Goal: Find specific page/section: Find specific page/section

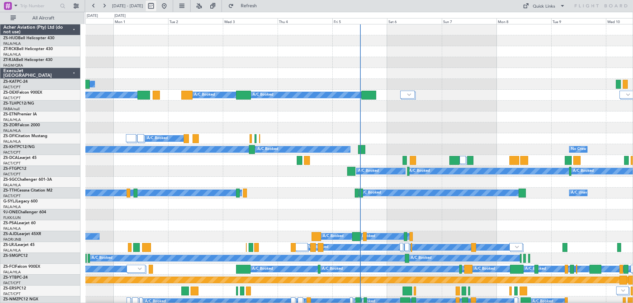
click at [156, 4] on button at bounding box center [151, 6] width 11 height 11
select select "8"
select select "2025"
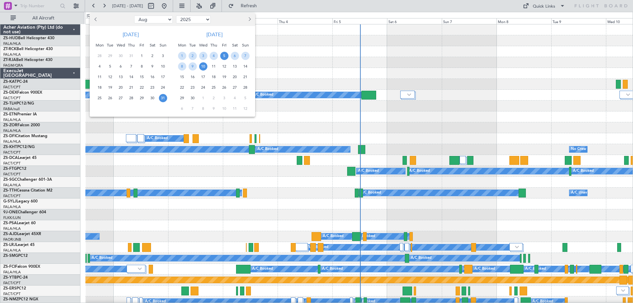
click at [224, 57] on span "5" at bounding box center [224, 56] width 8 height 8
click at [181, 67] on span "8" at bounding box center [182, 66] width 8 height 8
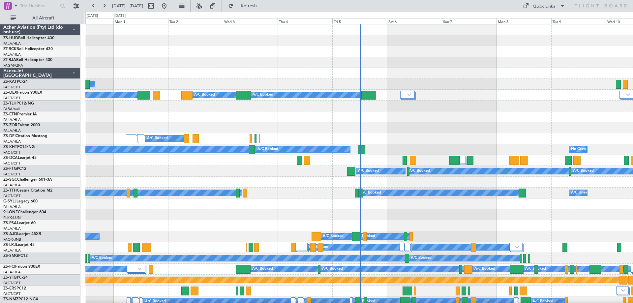
select select "9"
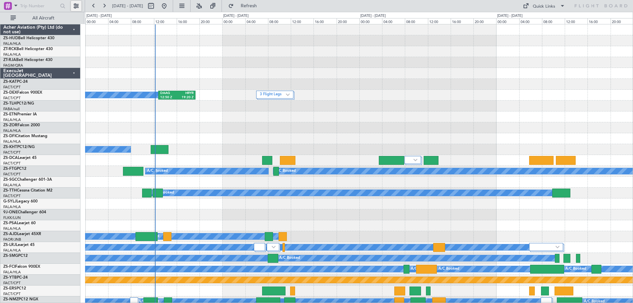
click at [76, 5] on button at bounding box center [76, 6] width 11 height 11
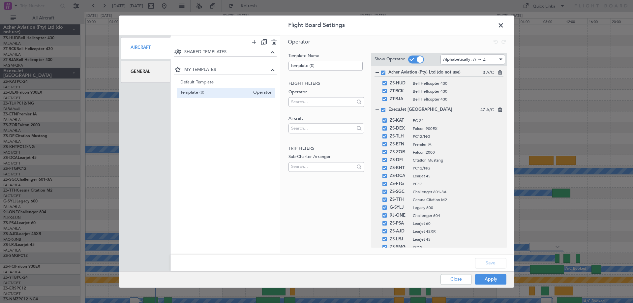
click at [159, 72] on div "General" at bounding box center [146, 72] width 50 height 22
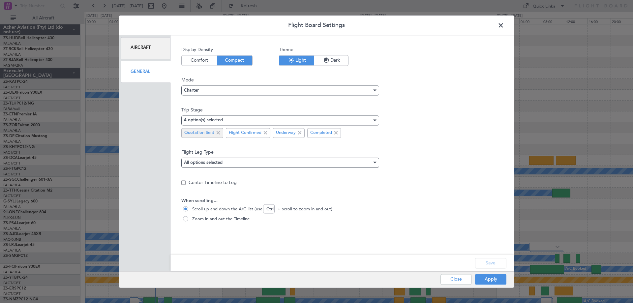
click at [217, 132] on span at bounding box center [218, 133] width 8 height 8
click at [498, 281] on button "Apply" at bounding box center [490, 279] width 31 height 11
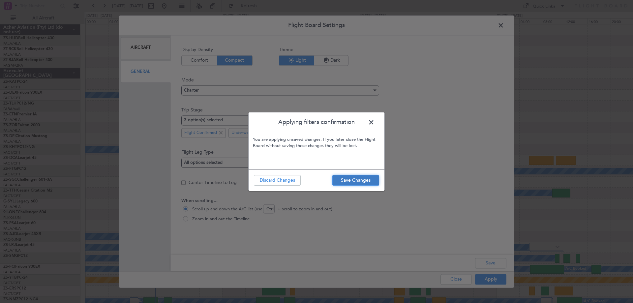
click at [356, 176] on button "Save Changes" at bounding box center [355, 180] width 47 height 11
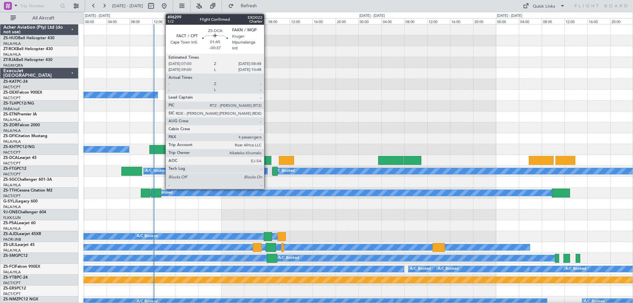
click at [267, 159] on div at bounding box center [266, 160] width 11 height 9
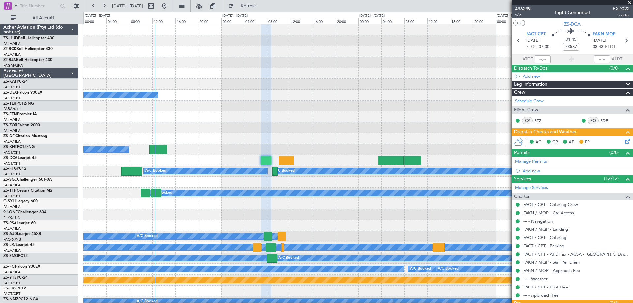
drag, startPoint x: 630, startPoint y: 3, endPoint x: 597, endPoint y: 0, distance: 32.4
click at [630, 3] on span at bounding box center [629, 3] width 7 height 6
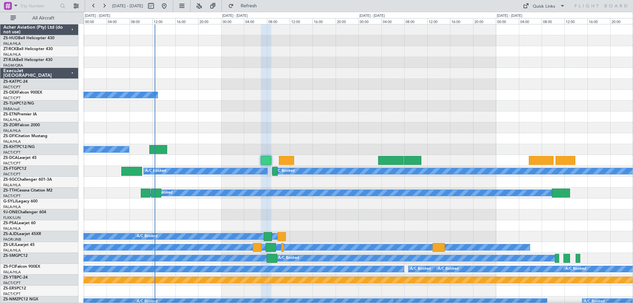
type input "0"
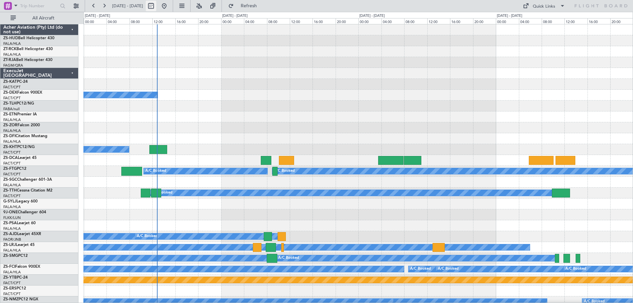
click at [156, 8] on button at bounding box center [151, 6] width 11 height 11
select select "9"
select select "2025"
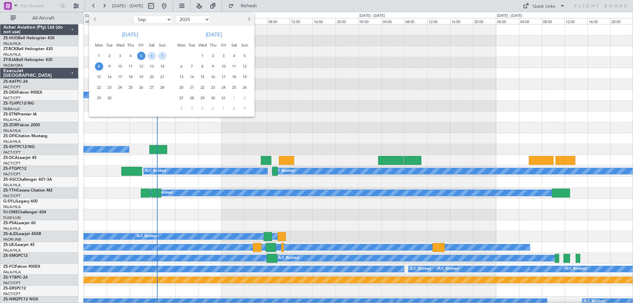
click at [139, 57] on span "5" at bounding box center [141, 56] width 8 height 8
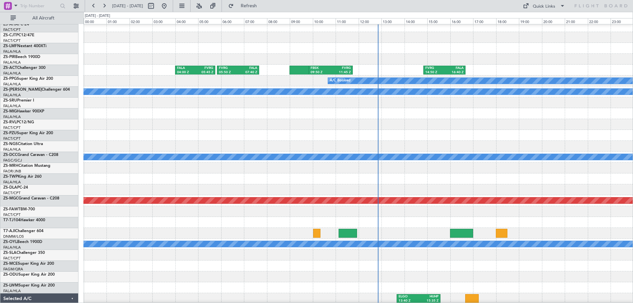
scroll to position [417, 0]
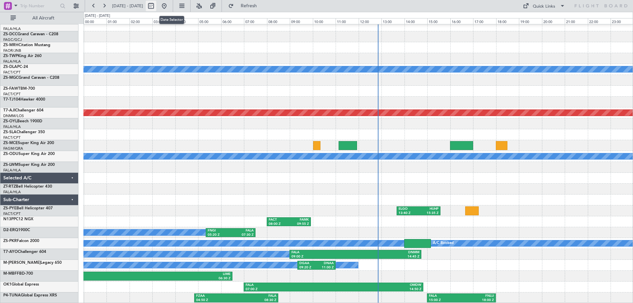
click at [156, 4] on button at bounding box center [151, 6] width 11 height 11
select select "9"
select select "2025"
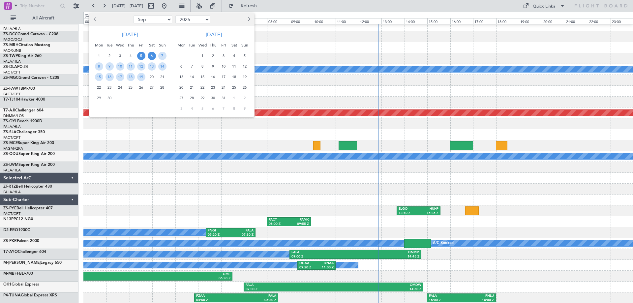
click at [152, 57] on span "6" at bounding box center [152, 56] width 8 height 8
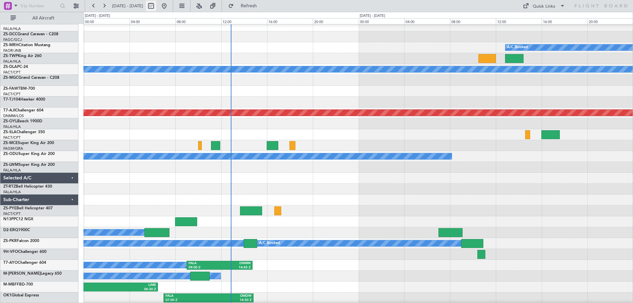
click at [156, 4] on button at bounding box center [151, 6] width 11 height 11
select select "9"
select select "2025"
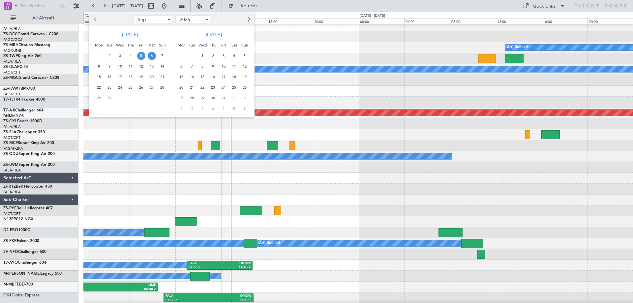
click at [152, 58] on span "6" at bounding box center [152, 56] width 8 height 8
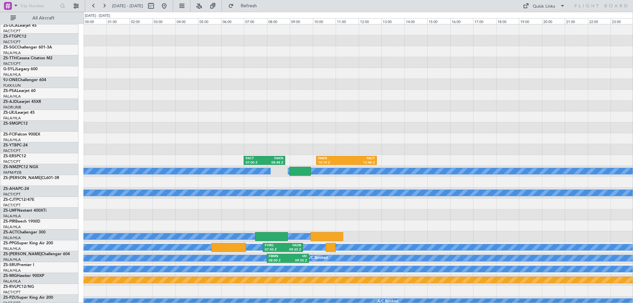
scroll to position [0, 0]
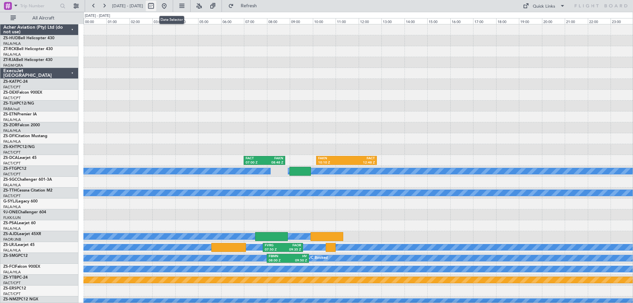
click at [156, 9] on button at bounding box center [151, 6] width 11 height 11
select select "9"
select select "2025"
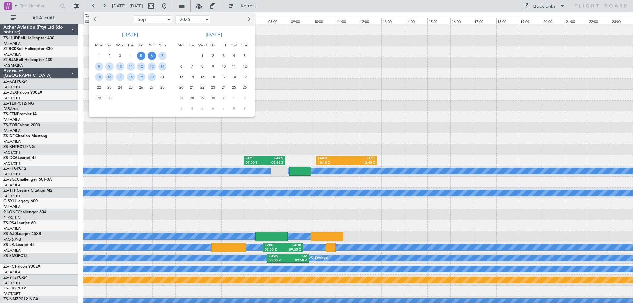
click at [142, 57] on span "5" at bounding box center [141, 56] width 8 height 8
click at [97, 66] on span "8" at bounding box center [99, 66] width 8 height 8
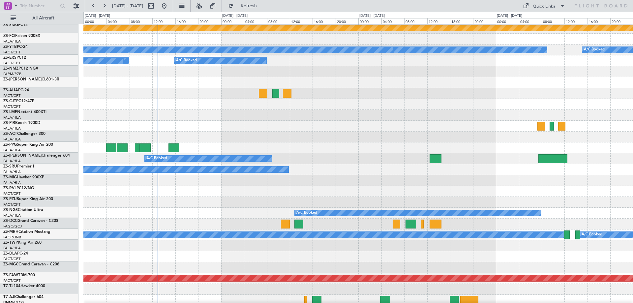
scroll to position [297, 0]
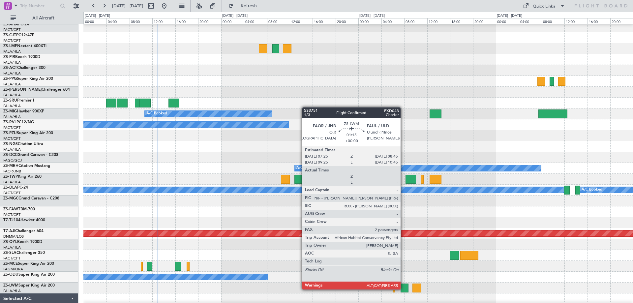
click at [403, 289] on div at bounding box center [404, 287] width 8 height 9
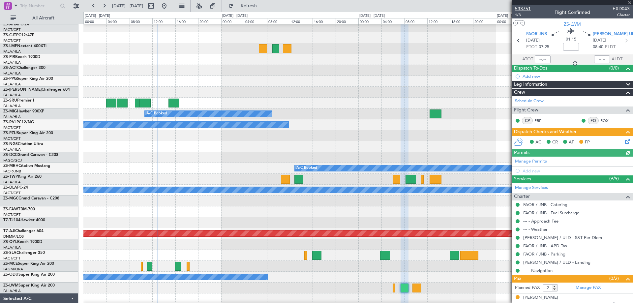
click at [527, 8] on span "533751" at bounding box center [523, 8] width 16 height 7
click at [629, 3] on span at bounding box center [629, 3] width 7 height 6
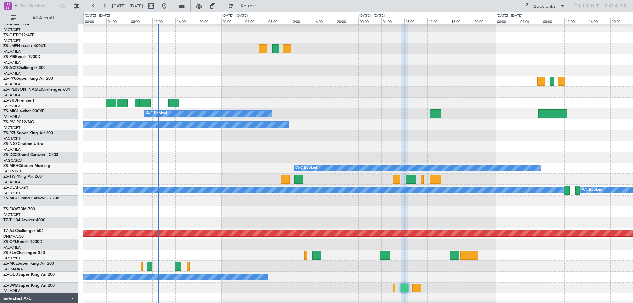
type input "0"
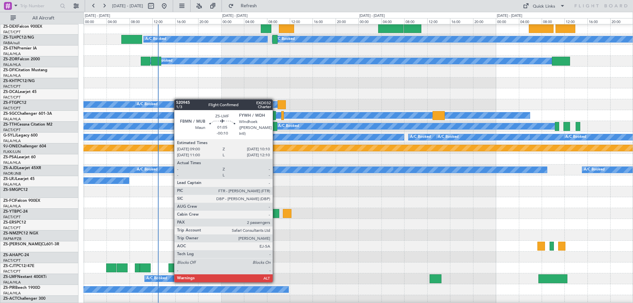
scroll to position [198, 0]
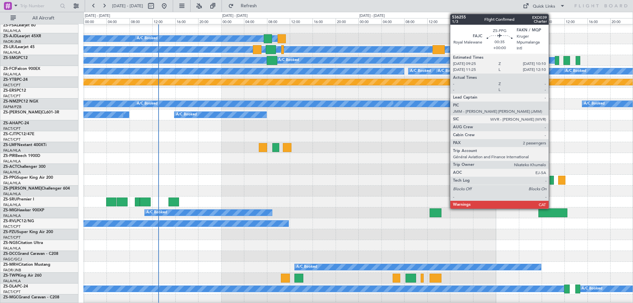
click at [551, 182] on div at bounding box center [551, 180] width 5 height 9
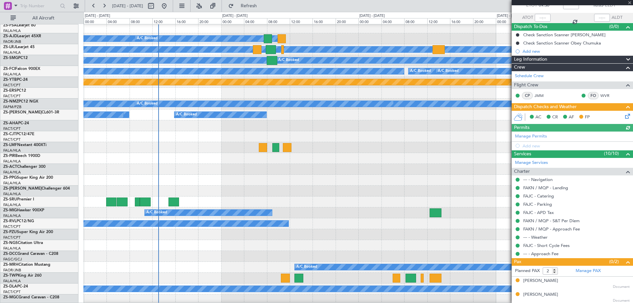
scroll to position [43, 0]
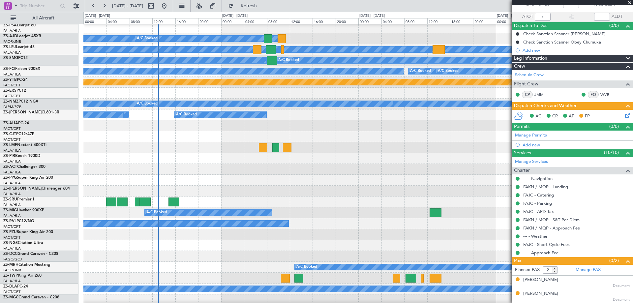
click at [629, 2] on span at bounding box center [629, 3] width 7 height 6
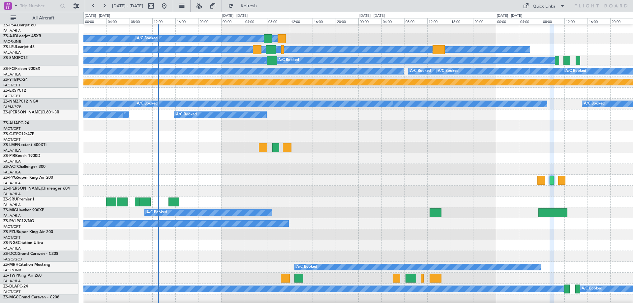
type input "0"
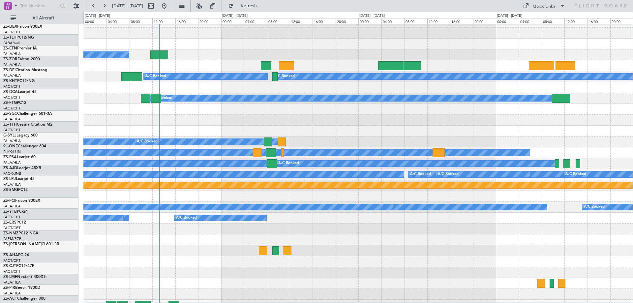
scroll to position [99, 0]
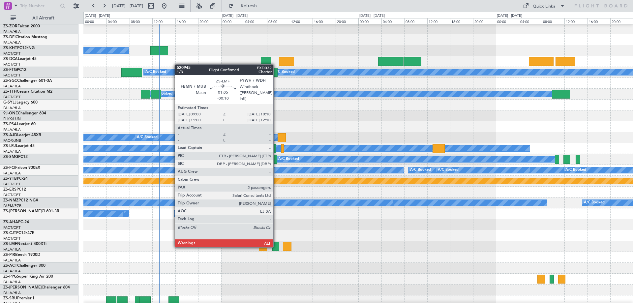
click at [276, 246] on div at bounding box center [275, 246] width 7 height 9
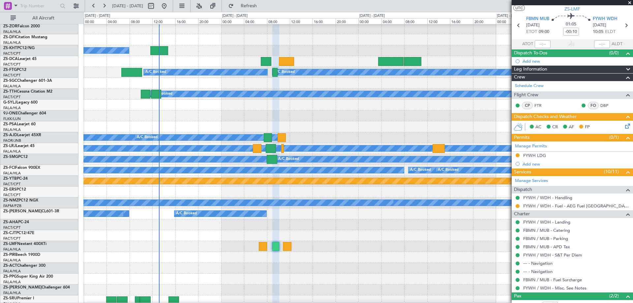
scroll to position [0, 0]
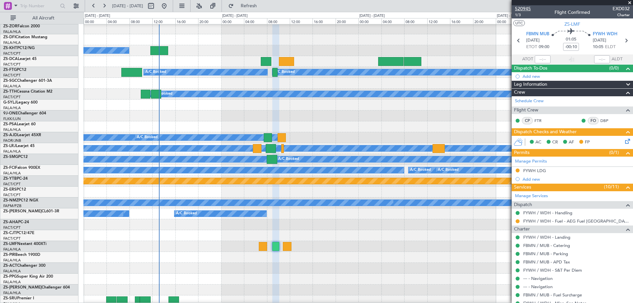
click at [527, 10] on span "520945" at bounding box center [523, 8] width 16 height 7
click at [630, 4] on span at bounding box center [629, 3] width 7 height 6
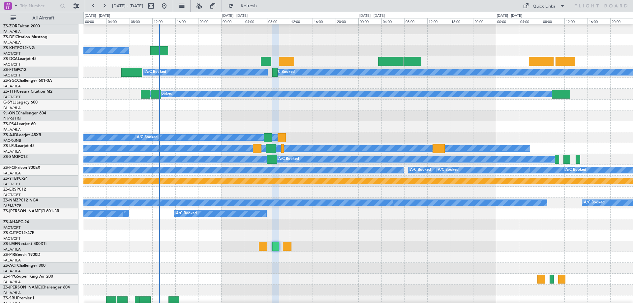
type input "0"
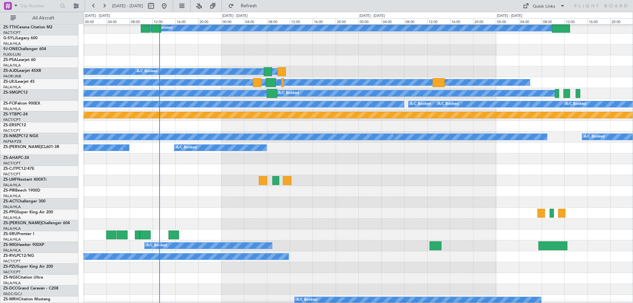
scroll to position [165, 0]
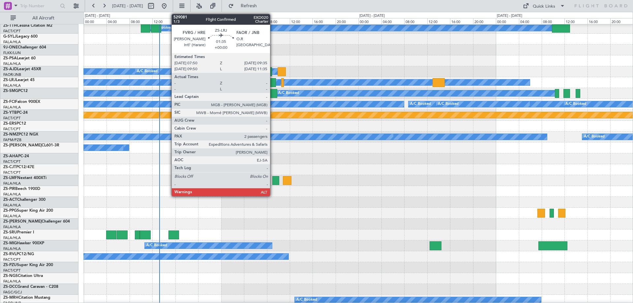
click at [273, 83] on div at bounding box center [271, 82] width 10 height 9
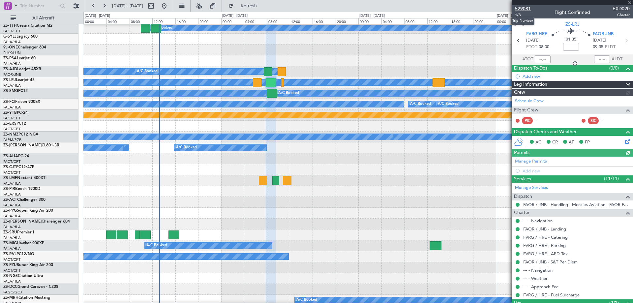
click at [528, 8] on span "529081" at bounding box center [523, 8] width 16 height 7
click at [628, 2] on div at bounding box center [571, 2] width 121 height 5
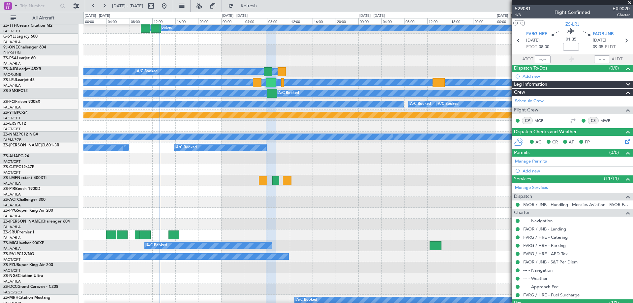
click at [629, 2] on span at bounding box center [629, 3] width 7 height 6
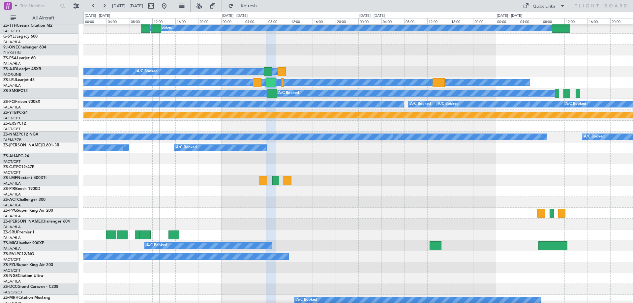
type input "0"
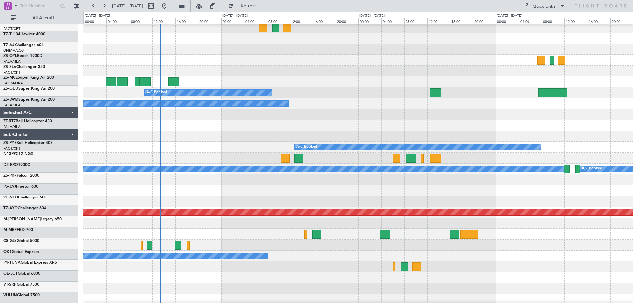
scroll to position [285, 0]
